Goal: Download file/media

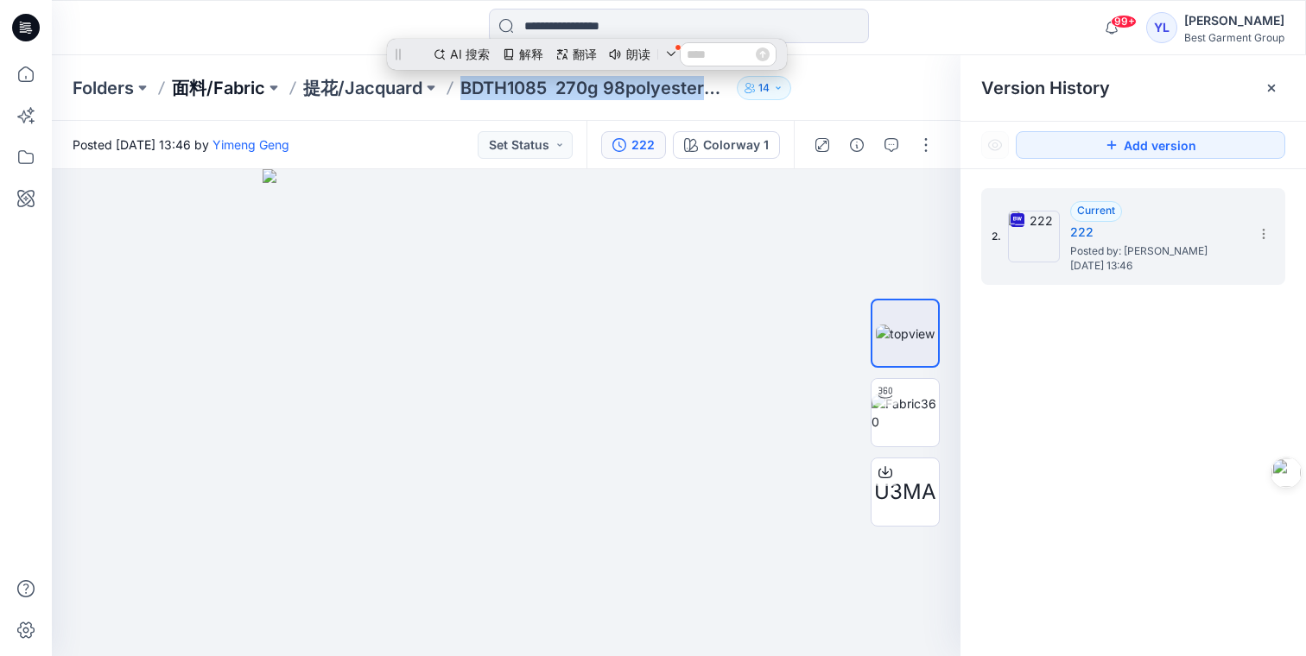
click at [212, 92] on p "面料/Fabric" at bounding box center [218, 88] width 93 height 24
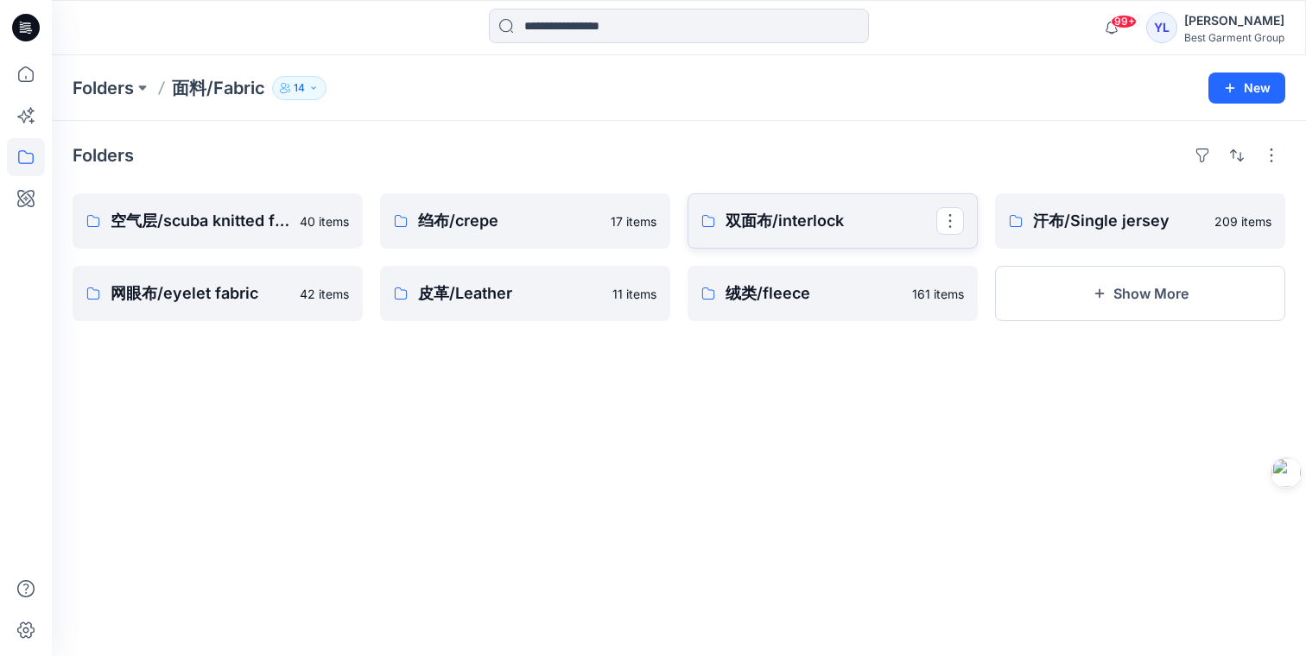
click at [784, 211] on p "双面布/interlock" at bounding box center [830, 221] width 211 height 24
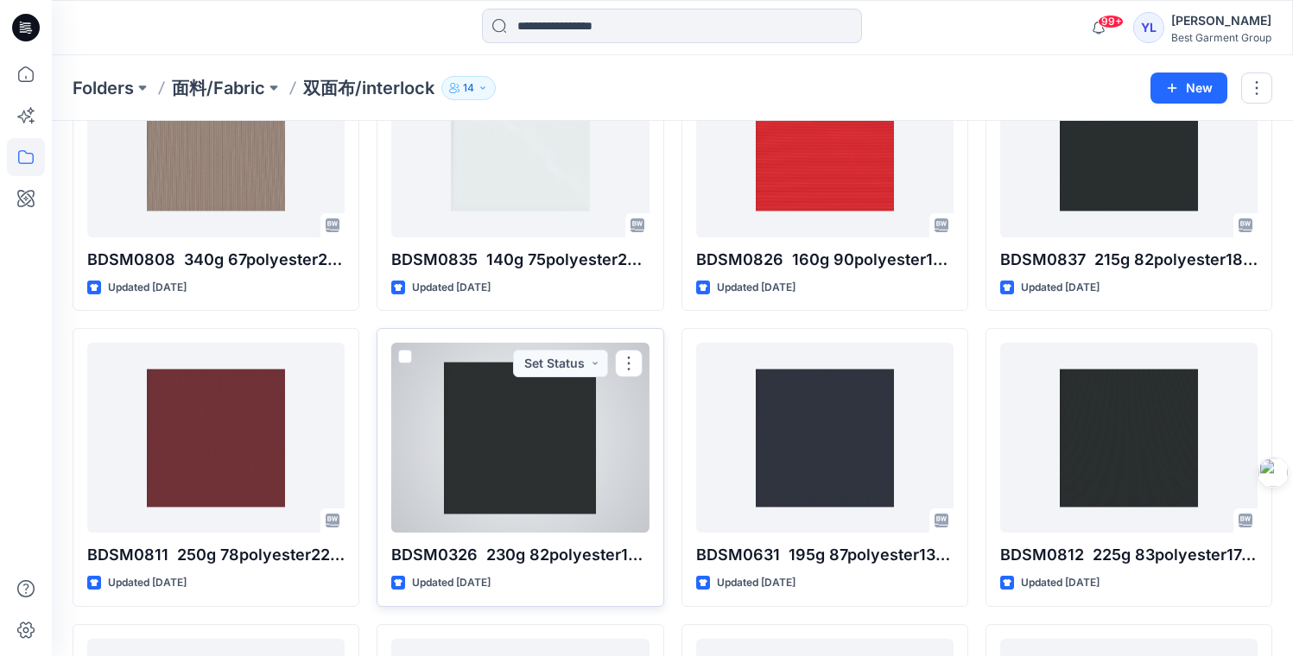
scroll to position [392, 0]
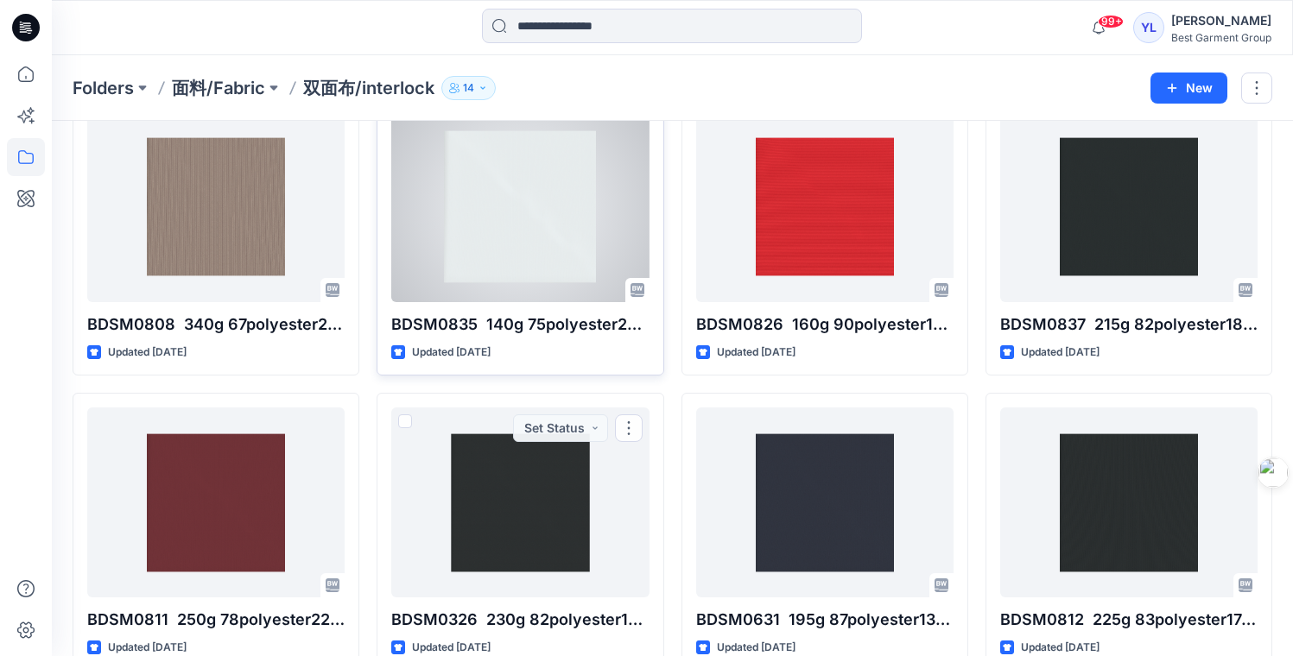
click at [545, 252] on div at bounding box center [519, 207] width 257 height 190
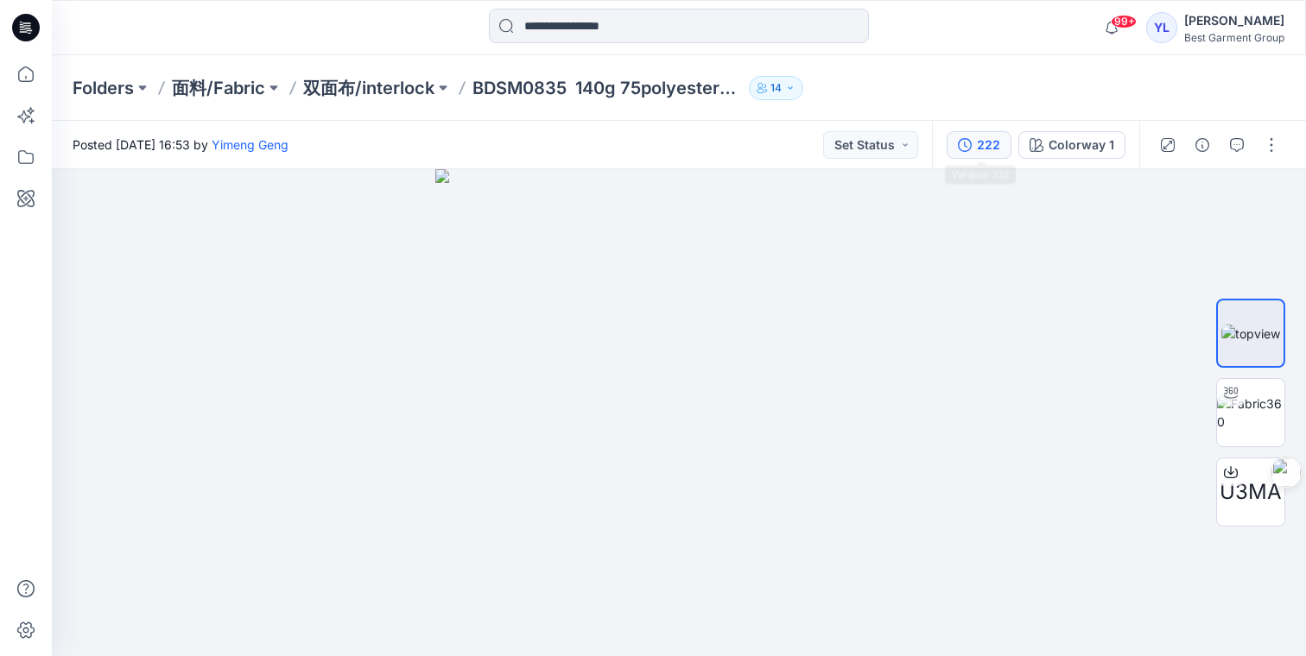
click at [992, 143] on div "222" at bounding box center [988, 145] width 23 height 19
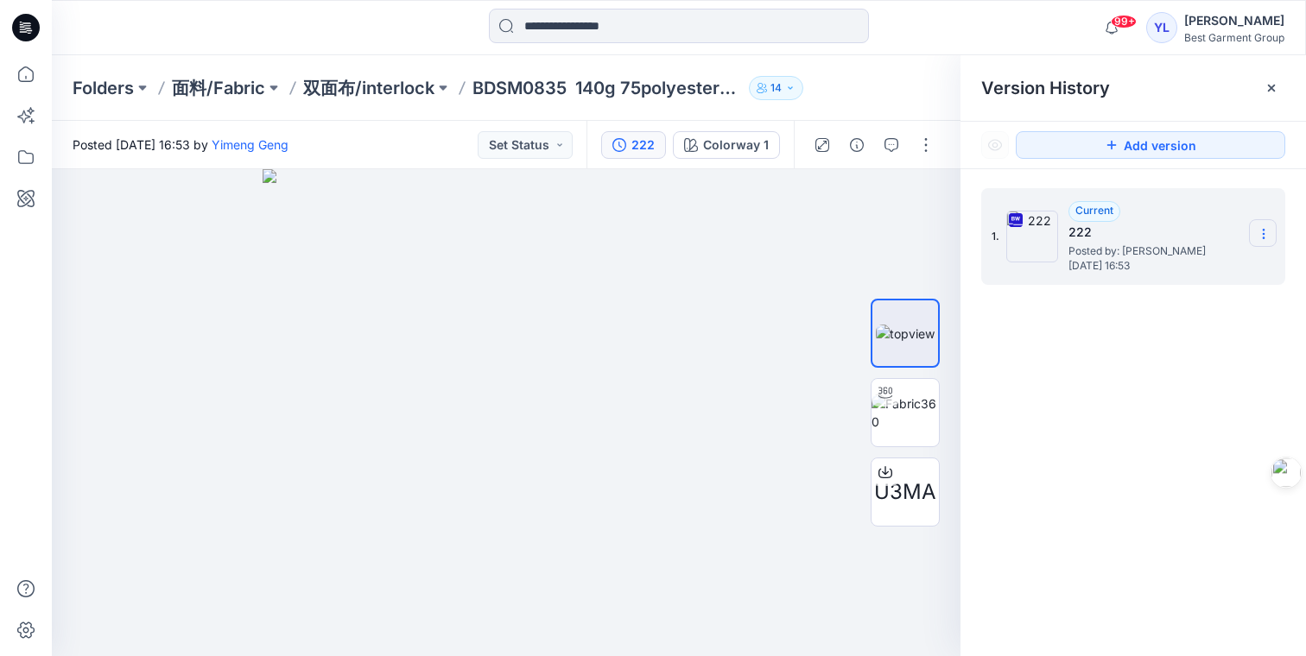
click at [1264, 241] on icon at bounding box center [1263, 234] width 14 height 14
click at [1230, 264] on span "Download Source BW File" at bounding box center [1176, 267] width 145 height 21
click at [686, 89] on p "BDSM0835 140g 75polyester25spandex" at bounding box center [606, 88] width 269 height 24
drag, startPoint x: 476, startPoint y: 90, endPoint x: 738, endPoint y: 92, distance: 262.5
click at [738, 92] on p "BDSM0835 140g 75polyester25spandex" at bounding box center [606, 88] width 269 height 24
